Goal: Task Accomplishment & Management: Use online tool/utility

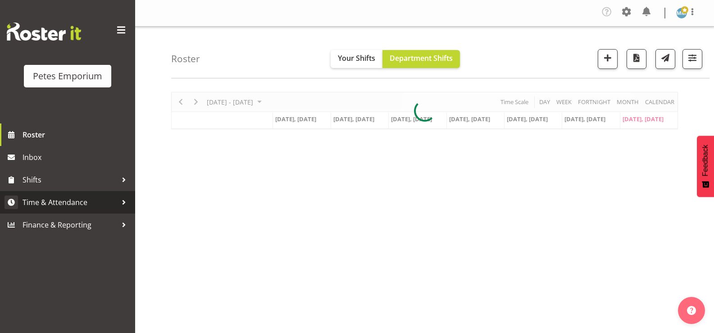
click at [72, 199] on span "Time & Attendance" at bounding box center [70, 202] width 95 height 14
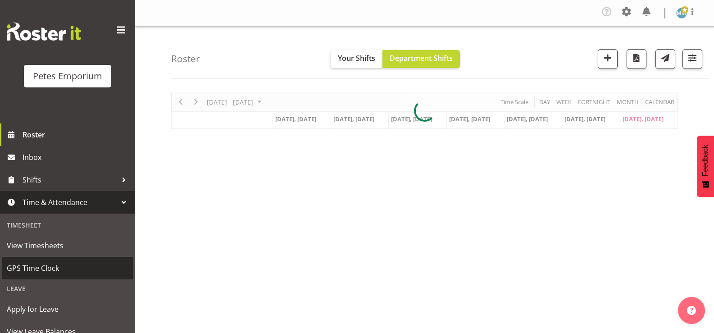
click at [51, 267] on span "GPS Time Clock" at bounding box center [68, 268] width 122 height 14
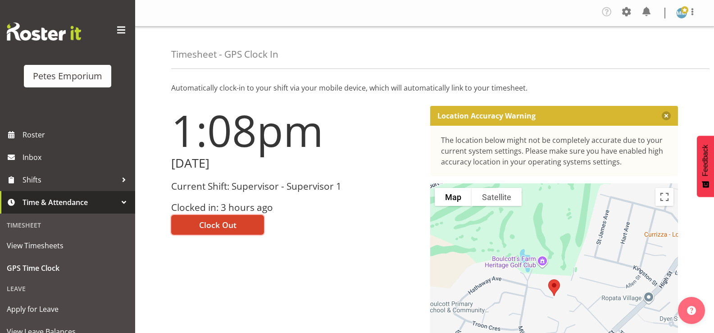
click at [221, 227] on span "Clock Out" at bounding box center [217, 225] width 37 height 12
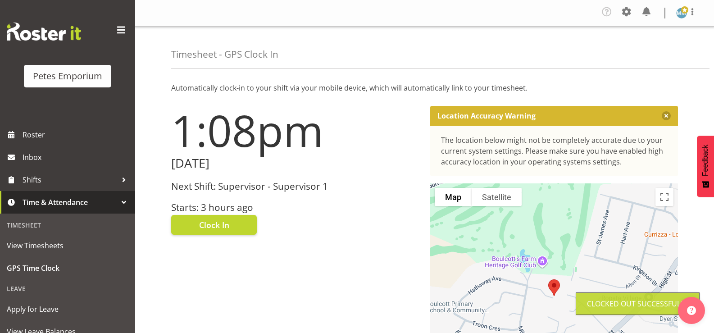
click at [682, 15] on img at bounding box center [681, 13] width 11 height 11
click at [640, 52] on link "Log Out" at bounding box center [654, 49] width 86 height 16
